Goal: Task Accomplishment & Management: Manage account settings

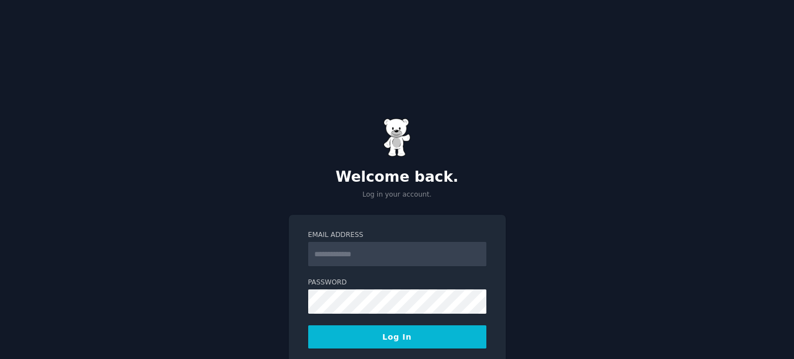
type input "**********"
click at [420, 326] on button "Log In" at bounding box center [397, 337] width 178 height 23
